Goal: Task Accomplishment & Management: Complete application form

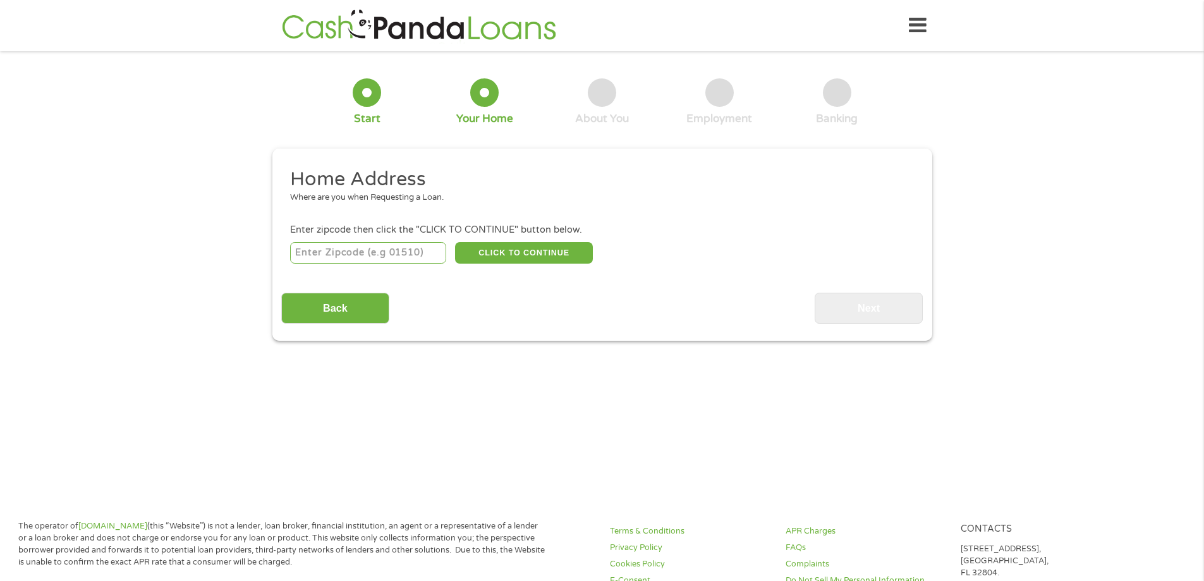
click at [396, 253] on input "number" at bounding box center [368, 252] width 156 height 21
type input "89121"
click at [548, 254] on button "CLICK TO CONTINUE" at bounding box center [524, 252] width 138 height 21
type input "89121"
type input "[GEOGRAPHIC_DATA]"
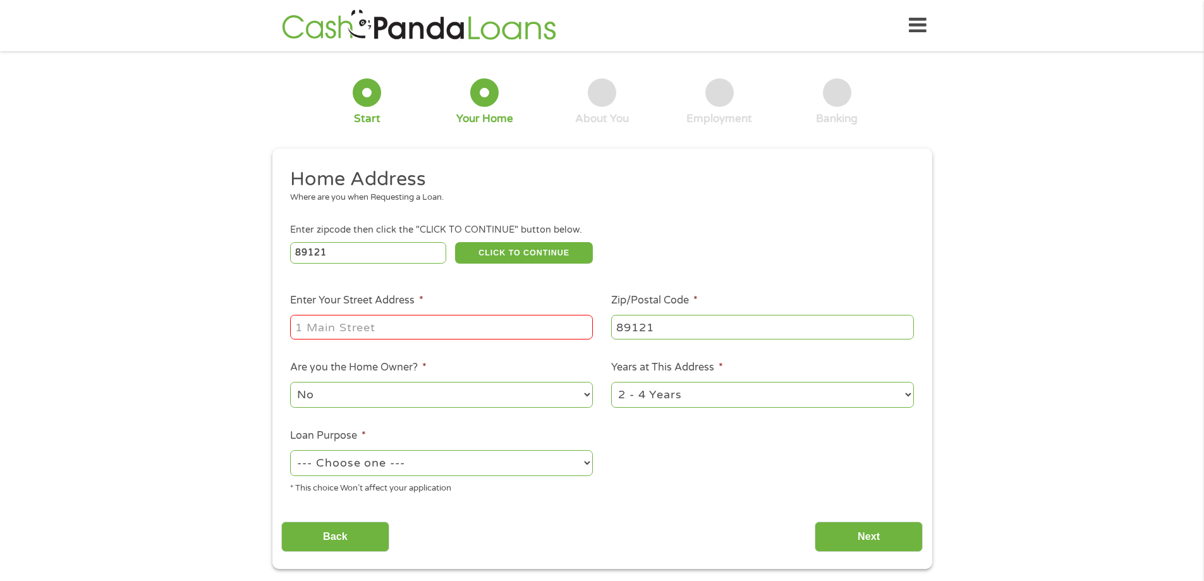
click at [418, 329] on input "Enter Your Street Address *" at bounding box center [441, 327] width 303 height 24
type input "[STREET_ADDRESS][PERSON_NAME]"
click at [614, 396] on select "1 Year or less 1 - 2 Years 2 - 4 Years Over 4 Years" at bounding box center [762, 395] width 303 height 26
click at [404, 470] on select "--- Choose one --- Pay Bills Debt Consolidation Home Improvement Major Purchase…" at bounding box center [441, 463] width 303 height 26
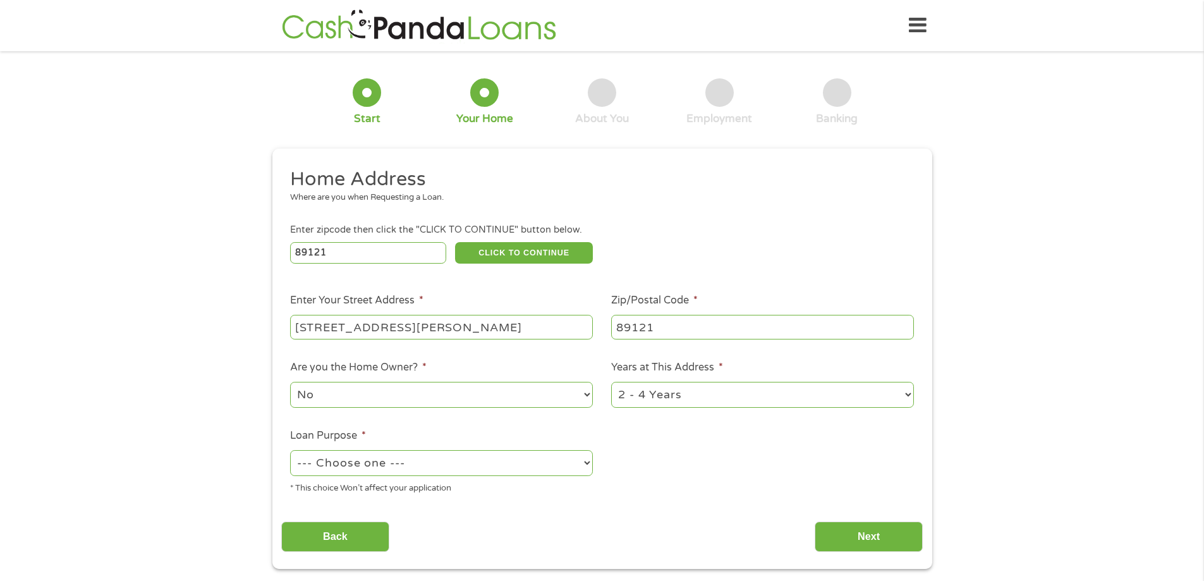
select select "other"
click at [290, 450] on select "--- Choose one --- Pay Bills Debt Consolidation Home Improvement Major Purchase…" at bounding box center [441, 463] width 303 height 26
click at [850, 533] on input "Next" at bounding box center [868, 536] width 108 height 31
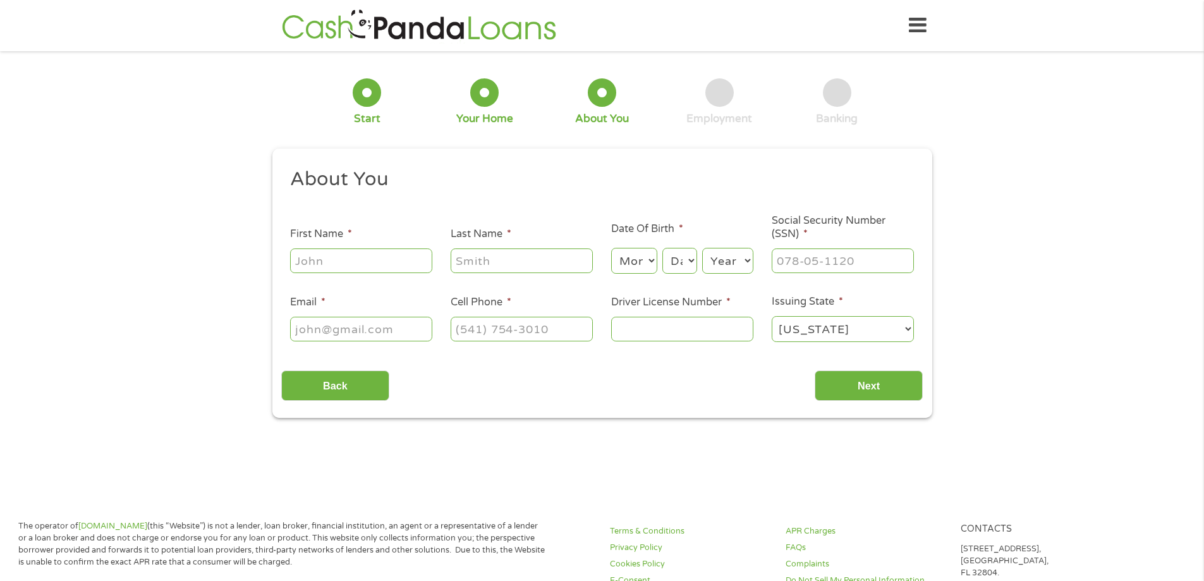
scroll to position [5, 5]
click at [373, 257] on input "First Name *" at bounding box center [361, 260] width 142 height 24
type input "La [PERSON_NAME]"
type input "[PERSON_NAME]"
type input "[EMAIL_ADDRESS][DOMAIN_NAME]"
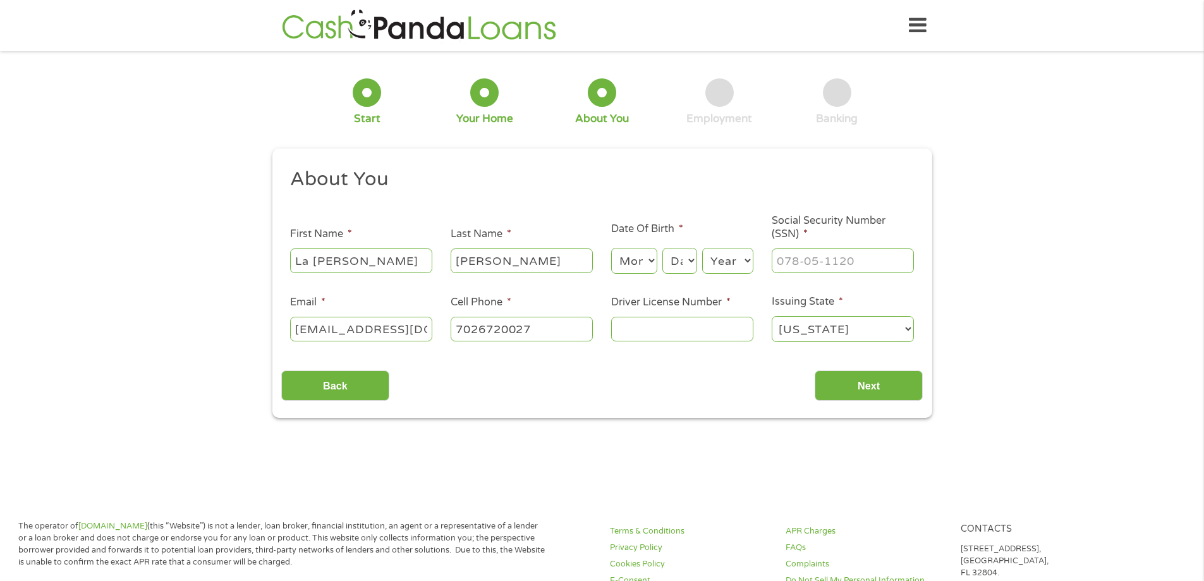
type input "[PHONE_NUMBER]"
click at [622, 268] on select "Month 1 2 3 4 5 6 7 8 9 10 11 12" at bounding box center [634, 261] width 46 height 26
select select "9"
click at [611, 248] on select "Month 1 2 3 4 5 6 7 8 9 10 11 12" at bounding box center [634, 261] width 46 height 26
click at [689, 262] on select "Day 1 2 3 4 5 6 7 8 9 10 11 12 13 14 15 16 17 18 19 20 21 22 23 24 25 26 27 28 …" at bounding box center [679, 261] width 34 height 26
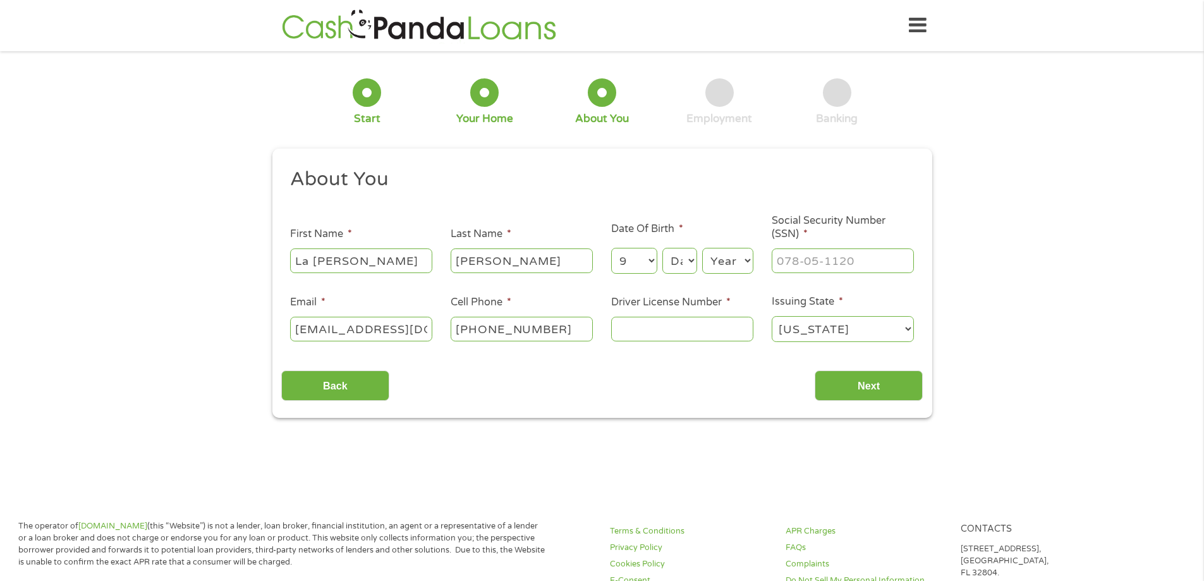
select select "9"
click at [662, 248] on select "Day 1 2 3 4 5 6 7 8 9 10 11 12 13 14 15 16 17 18 19 20 21 22 23 24 25 26 27 28 …" at bounding box center [679, 261] width 34 height 26
drag, startPoint x: 718, startPoint y: 246, endPoint x: 716, endPoint y: 255, distance: 9.0
click at [716, 255] on div "Year Year [DATE] 2006 2005 2004 2003 2002 2001 2000 1999 1998 1997 1996 1995 19…" at bounding box center [727, 261] width 51 height 30
click at [716, 255] on select "Year [DATE] 2006 2005 2004 2003 2002 2001 2000 1999 1998 1997 1996 1995 1994 19…" at bounding box center [727, 261] width 51 height 26
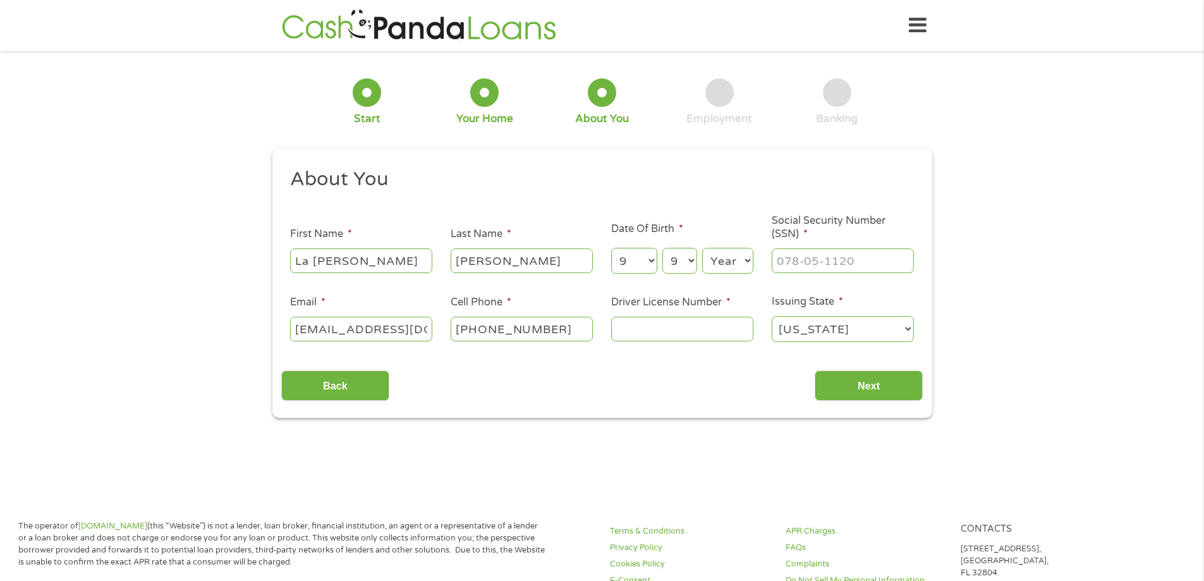
select select "1978"
click at [702, 248] on select "Year [DATE] 2006 2005 2004 2003 2002 2001 2000 1999 1998 1997 1996 1995 1994 19…" at bounding box center [727, 261] width 51 height 26
click at [808, 257] on input "___-__-____" at bounding box center [842, 260] width 142 height 24
type input "547-57-6715"
click at [677, 327] on input "Driver License Number *" at bounding box center [682, 329] width 142 height 24
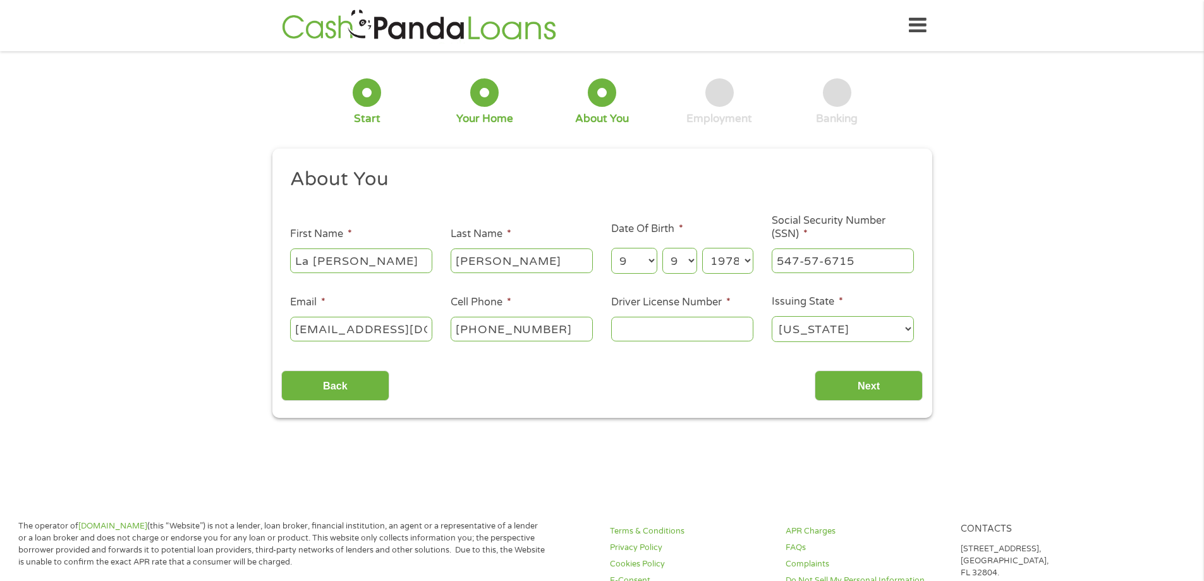
click at [677, 327] on input "Driver License Number *" at bounding box center [682, 329] width 142 height 24
type input "2107971261"
click at [808, 431] on section "1 Start 2 Your Home 3 About You 4 Employment 5 Banking 6 This field is hidden w…" at bounding box center [602, 252] width 1204 height 385
click at [848, 382] on input "Next" at bounding box center [868, 385] width 108 height 31
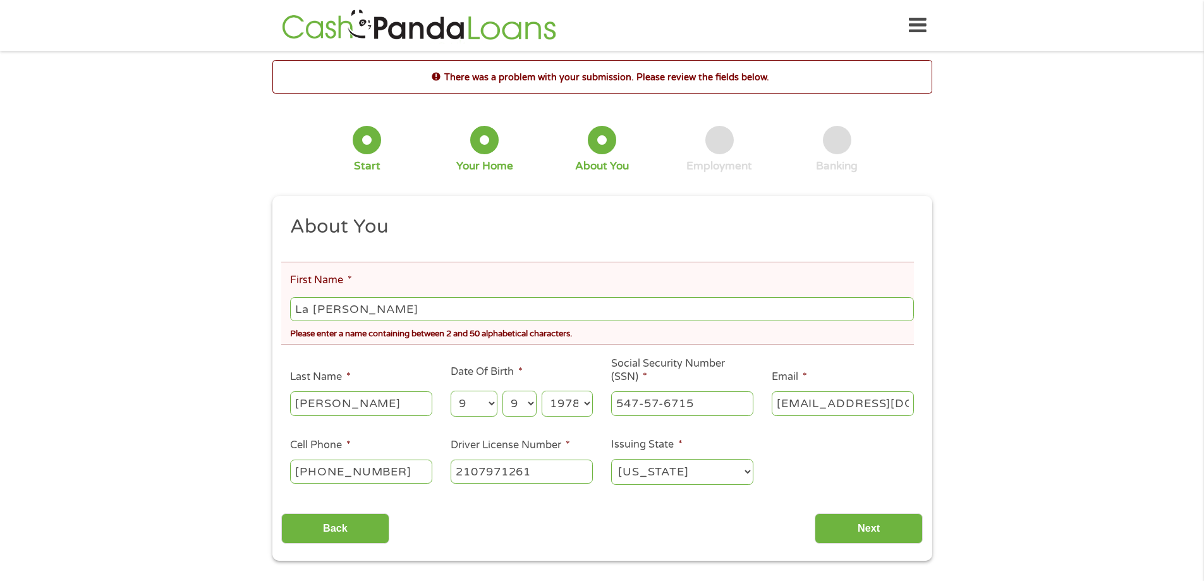
click at [315, 308] on input "La [PERSON_NAME]" at bounding box center [601, 309] width 623 height 24
type input "[PERSON_NAME]"
click at [888, 528] on input "Next" at bounding box center [868, 528] width 108 height 31
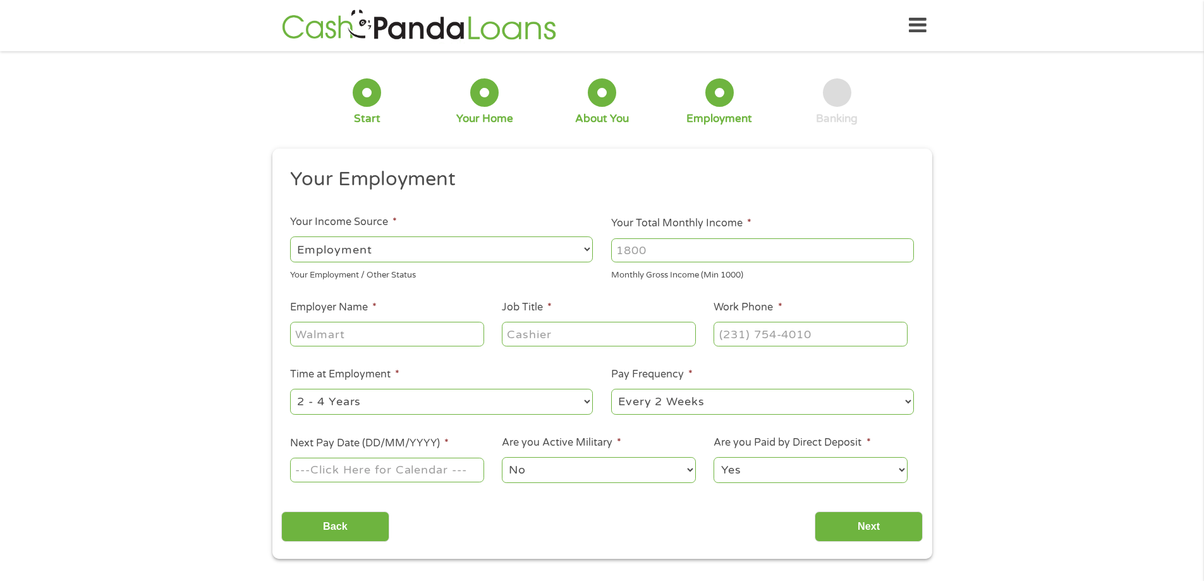
click at [663, 256] on input "Your Total Monthly Income *" at bounding box center [762, 250] width 303 height 24
type input "4000"
click at [423, 332] on input "Employer Name *" at bounding box center [386, 334] width 193 height 24
type input "Alliant Insurance"
type input "Asst Acct Rep"
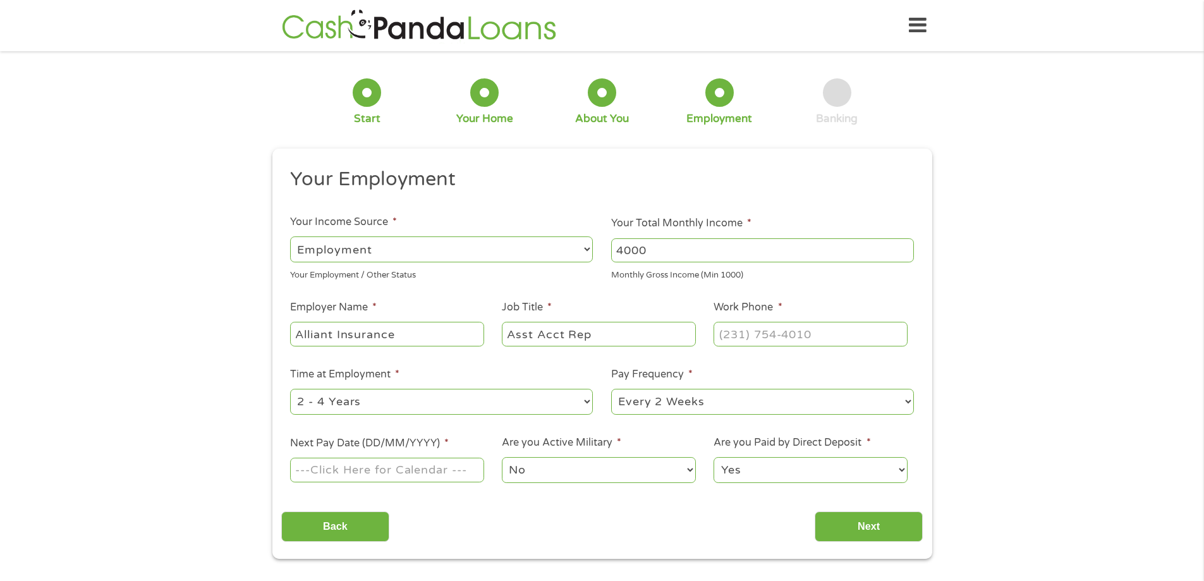
type input "(___) ___-____"
click at [761, 330] on input "(___) ___-____" at bounding box center [809, 334] width 193 height 24
click at [958, 340] on div "1 Start 2 Your Home 3 About You 4 Employment 5 Banking 6 This field is hidden w…" at bounding box center [602, 309] width 1204 height 499
click at [428, 480] on input "Next Pay Date (DD/MM/YYYY) *" at bounding box center [386, 469] width 193 height 24
click at [400, 306] on button "Next Month" at bounding box center [397, 304] width 11 height 17
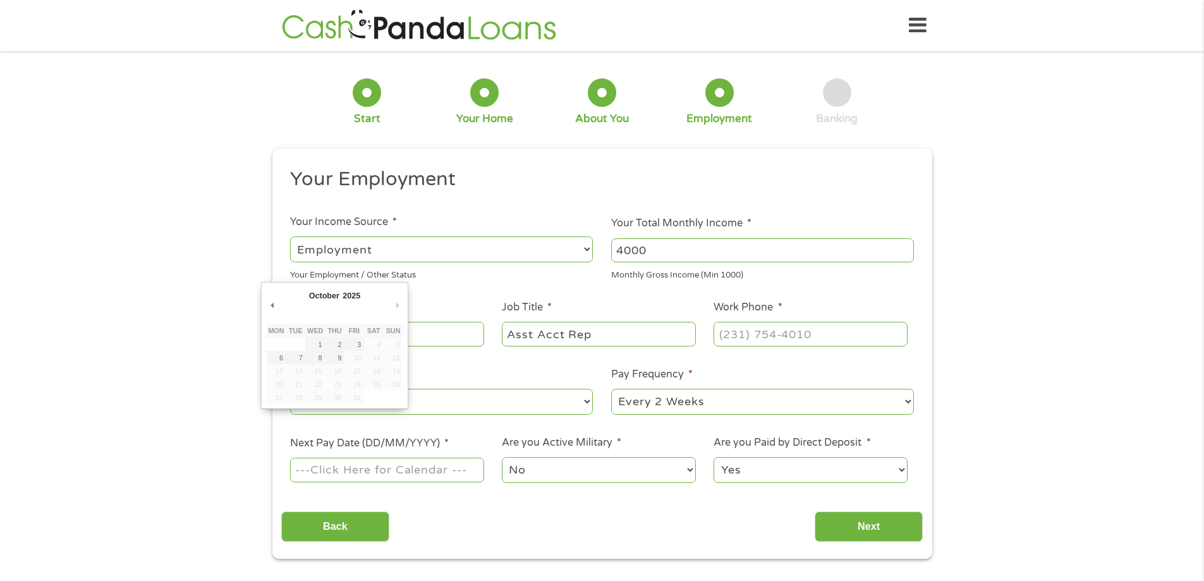
click at [400, 306] on button "Next Month" at bounding box center [397, 304] width 11 height 17
click at [476, 289] on ul "Your Employment Your Income Source * --- Choose one --- Employment [DEMOGRAPHIC…" at bounding box center [601, 330] width 641 height 327
